Goal: Task Accomplishment & Management: Manage account settings

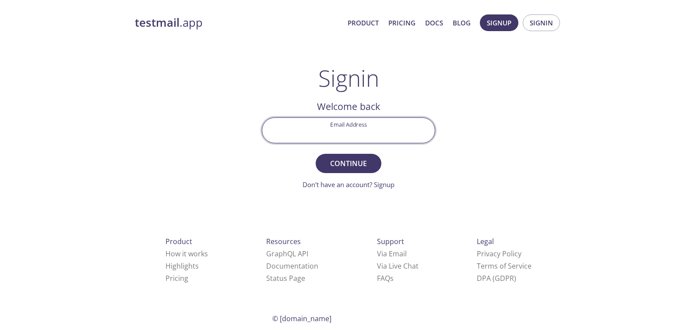
click at [367, 127] on input "Email Address" at bounding box center [348, 130] width 173 height 25
type input "[EMAIL_ADDRESS][DOMAIN_NAME]"
click at [332, 166] on span "Continue" at bounding box center [349, 163] width 46 height 12
click at [352, 134] on input "Signin Security Code" at bounding box center [348, 130] width 173 height 25
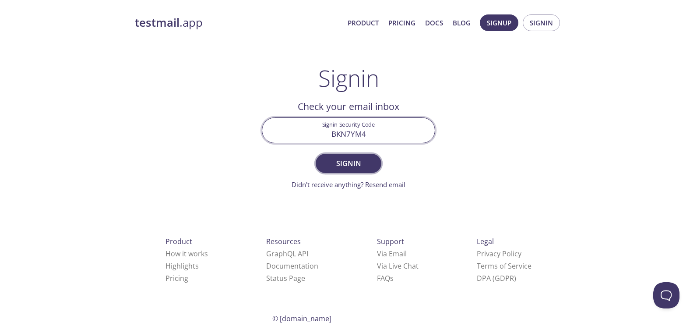
type input "BKN7YM4"
click at [352, 167] on span "Signin" at bounding box center [349, 163] width 46 height 12
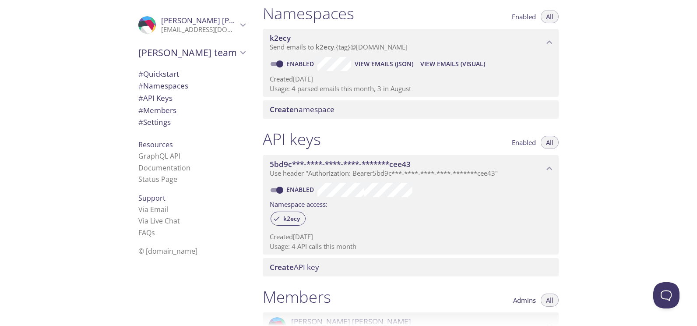
scroll to position [131, 0]
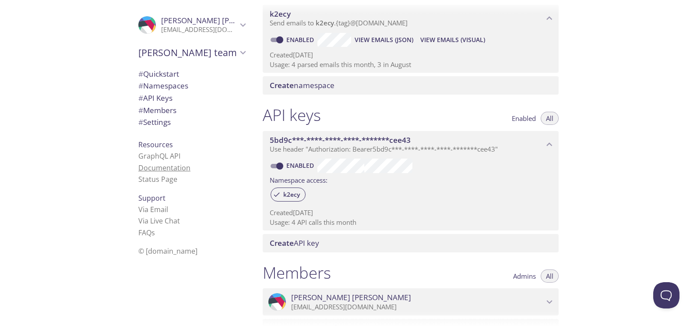
click at [173, 168] on link "Documentation" at bounding box center [164, 168] width 52 height 10
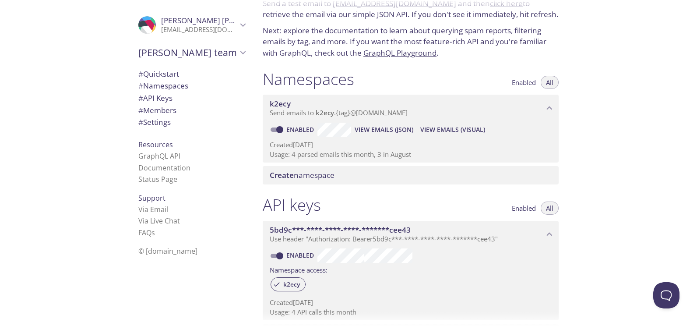
scroll to position [0, 0]
